Goal: Feedback & Contribution: Leave review/rating

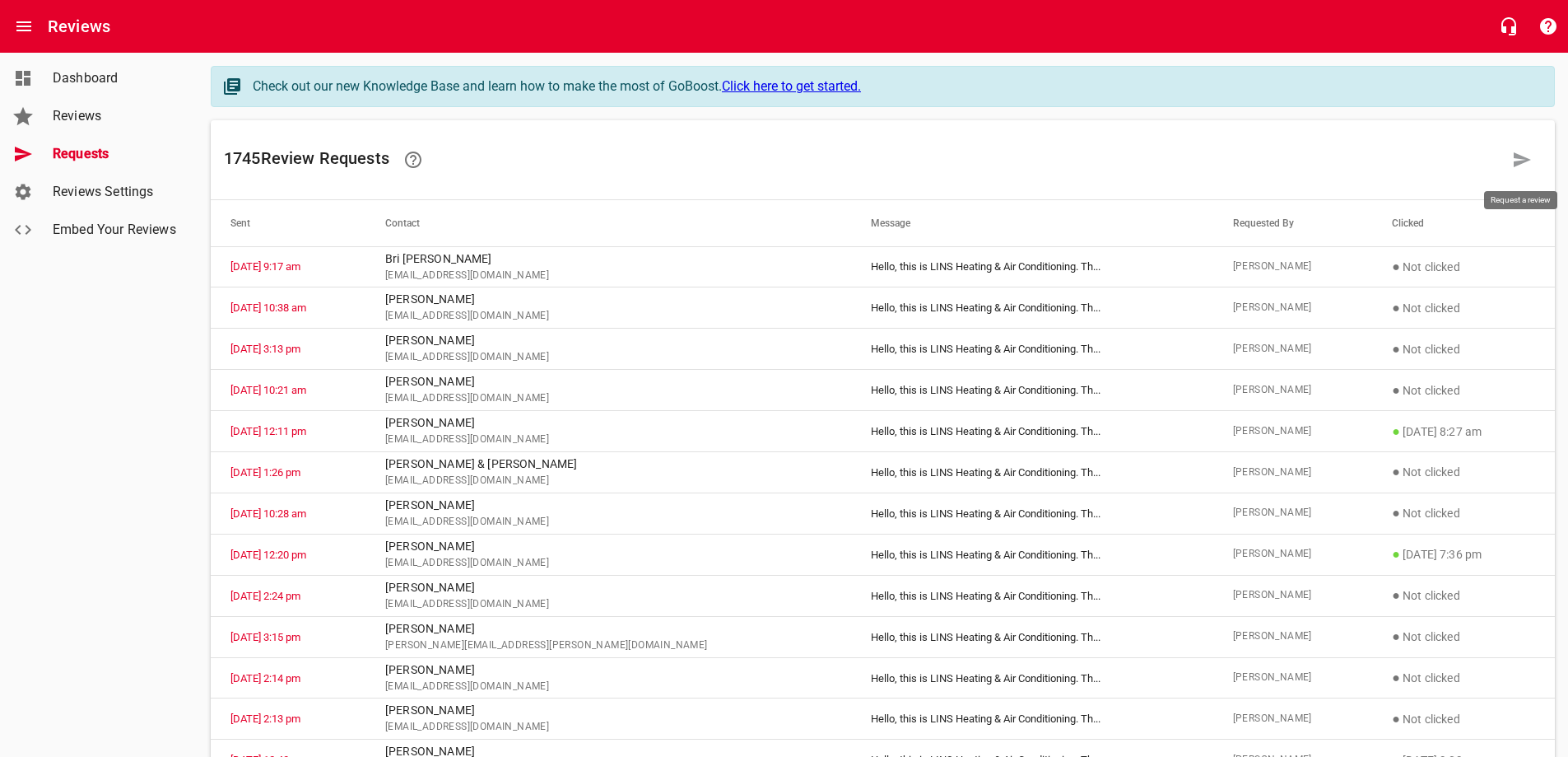
click at [1521, 157] on icon at bounding box center [1521, 160] width 17 height 15
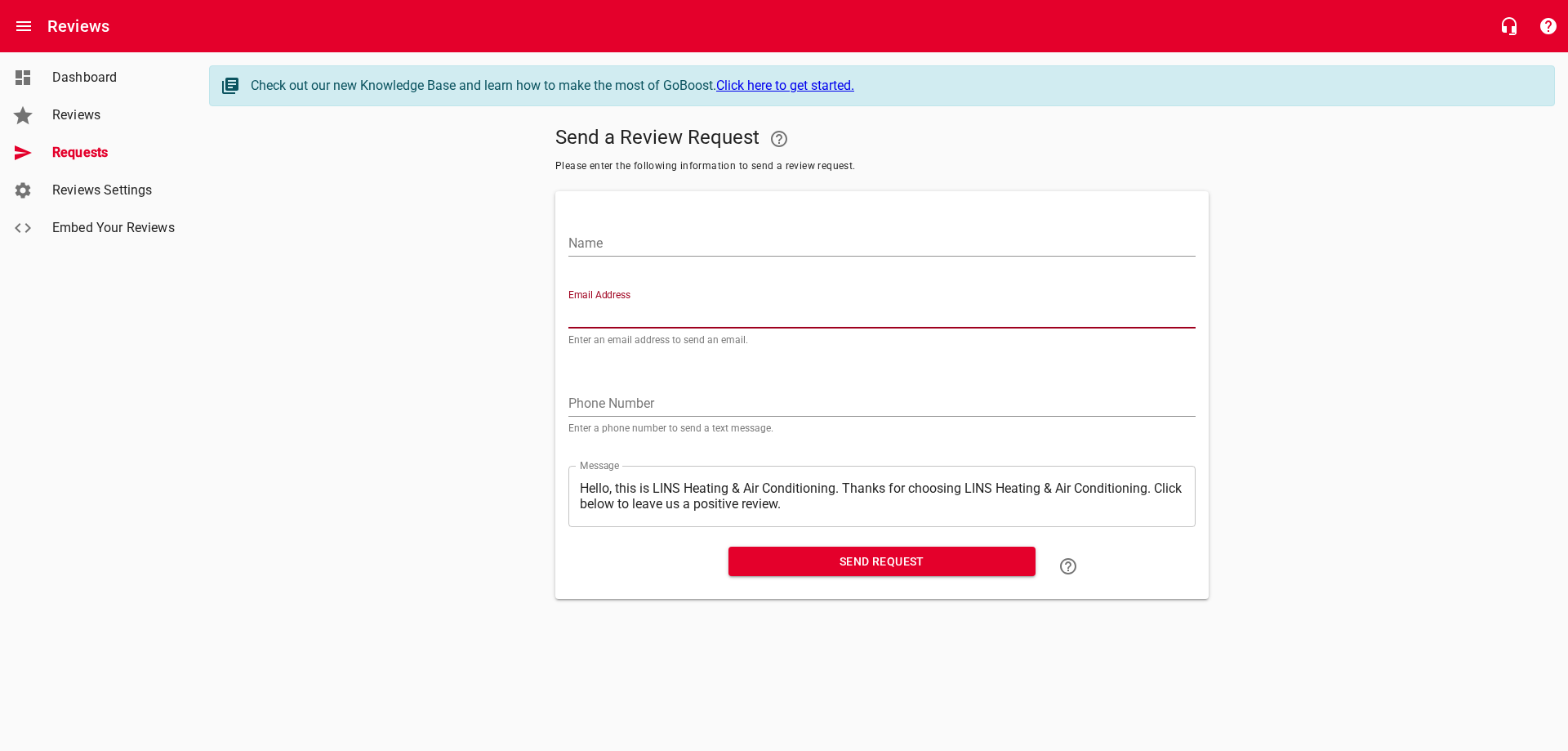
paste input "[EMAIL_ADDRESS][DOMAIN_NAME]"
type input "[EMAIL_ADDRESS][DOMAIN_NAME]"
click at [641, 236] on input "Name" at bounding box center [882, 243] width 627 height 26
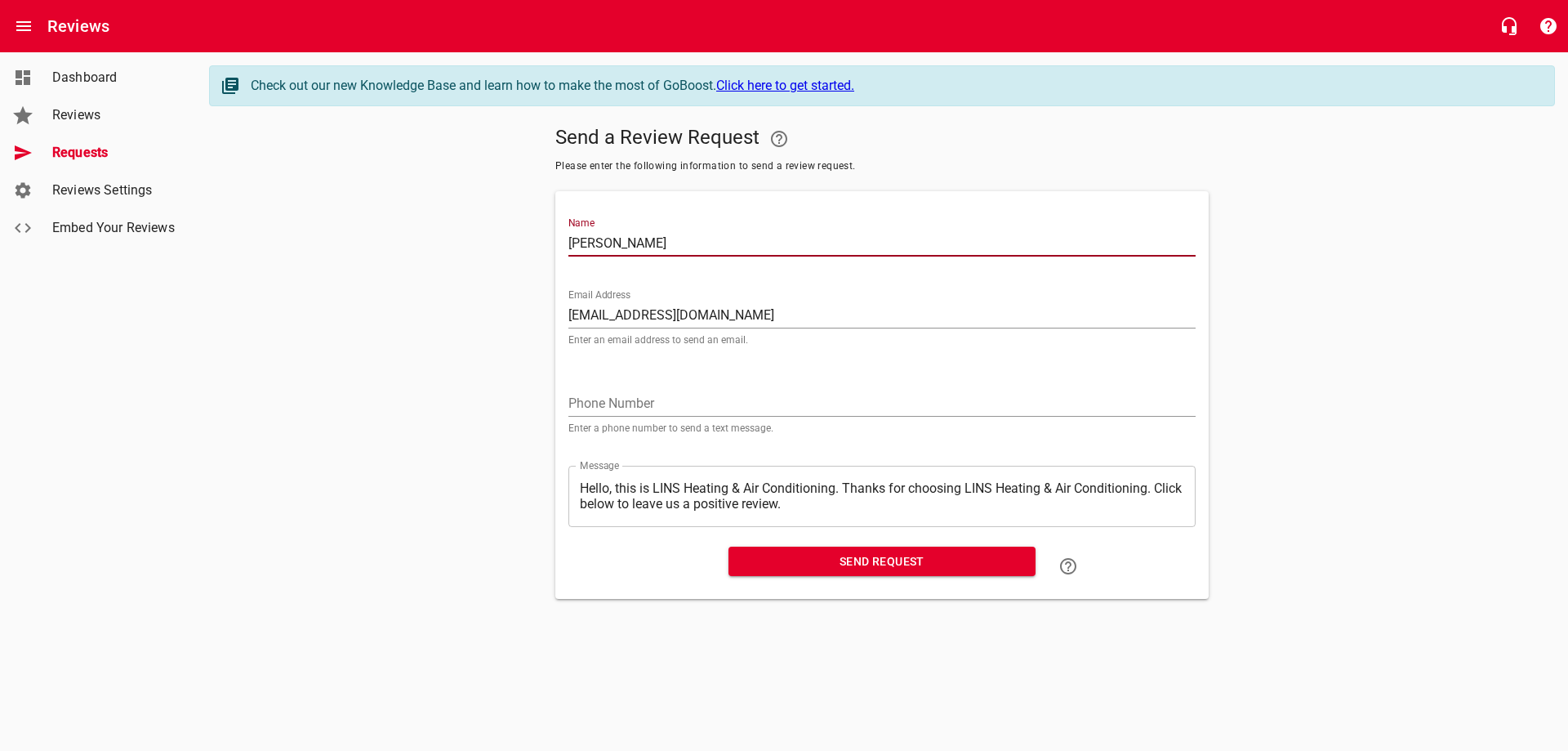
type input "[PERSON_NAME]"
click at [859, 557] on span "Send Request" at bounding box center [882, 561] width 281 height 21
